Goal: Information Seeking & Learning: Learn about a topic

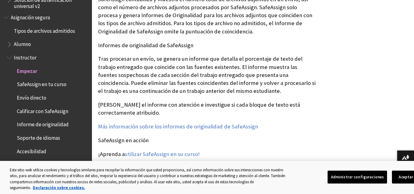
scroll to position [786, 0]
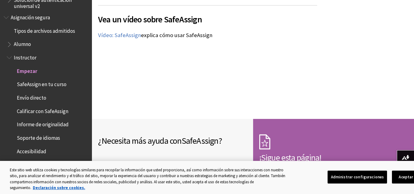
scroll to position [953, 0]
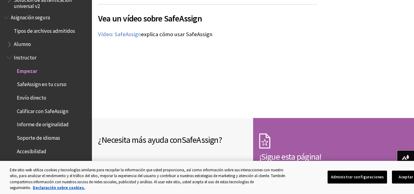
drag, startPoint x: 204, startPoint y: 29, endPoint x: 96, endPoint y: 102, distance: 130.7
click at [96, 118] on div "¿Necesita más ayuda con [PERSON_NAME] ? Comuníquese con el servicio de asistenc…" at bounding box center [172, 193] width 161 height 151
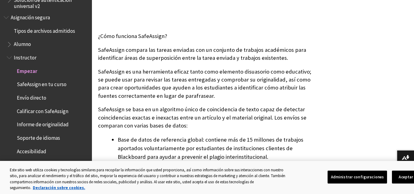
scroll to position [223, 0]
click at [200, 87] on font "SafeAssign es una herramienta eficaz tanto como elemento disuasorio como educat…" at bounding box center [204, 83] width 213 height 31
